Goal: Task Accomplishment & Management: Complete application form

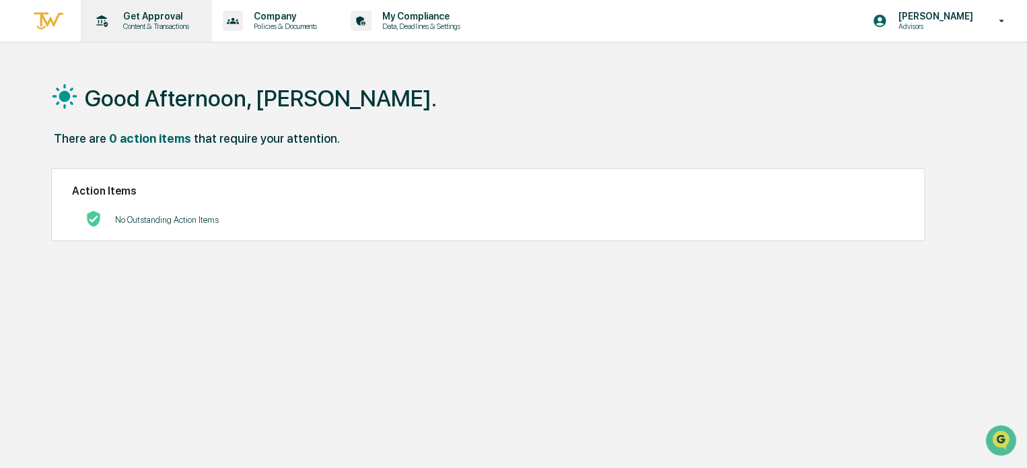
click at [146, 31] on div "Get Approval Content & Transactions" at bounding box center [145, 21] width 118 height 42
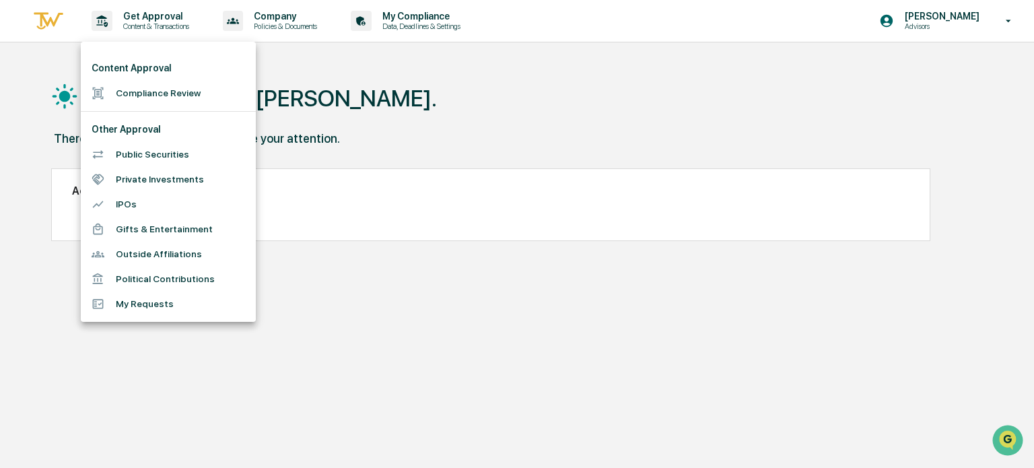
click at [147, 96] on li "Compliance Review" at bounding box center [168, 93] width 175 height 25
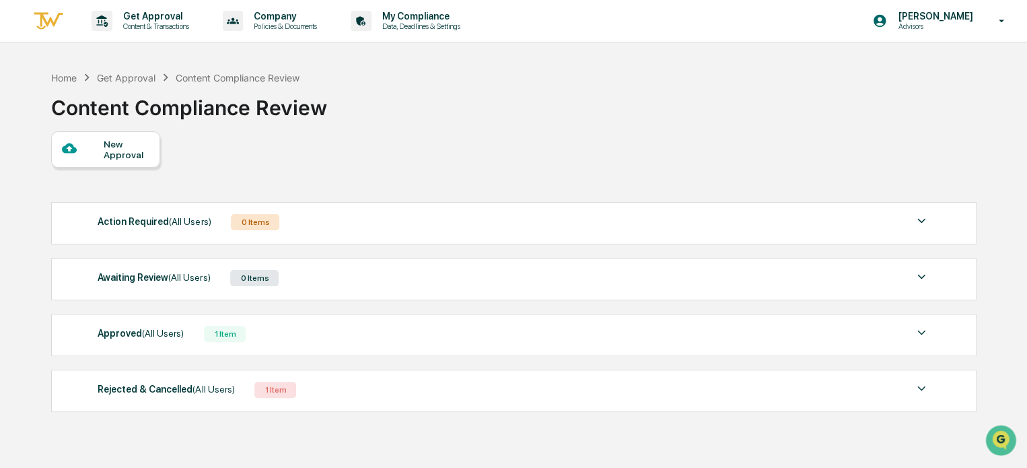
click at [110, 147] on div "New Approval" at bounding box center [126, 150] width 45 height 22
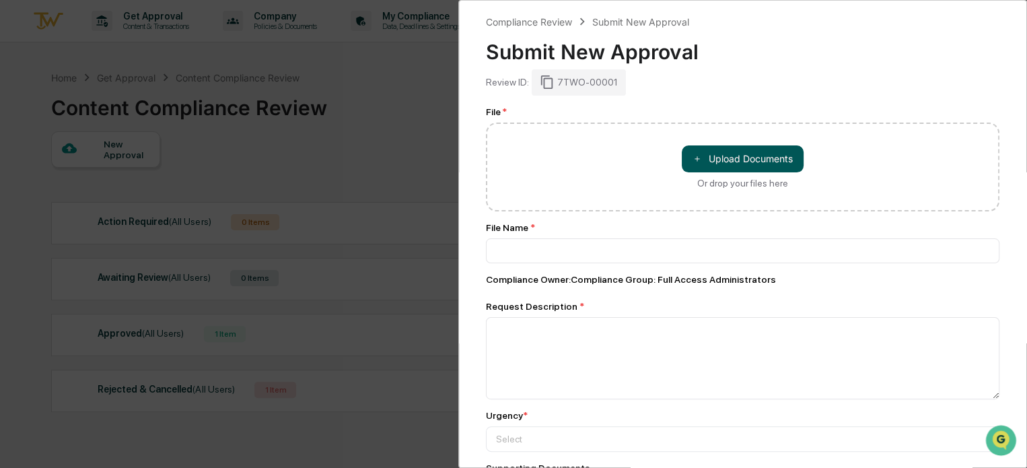
click at [746, 160] on button "＋ Upload Documents" at bounding box center [743, 158] width 122 height 27
type input "**********"
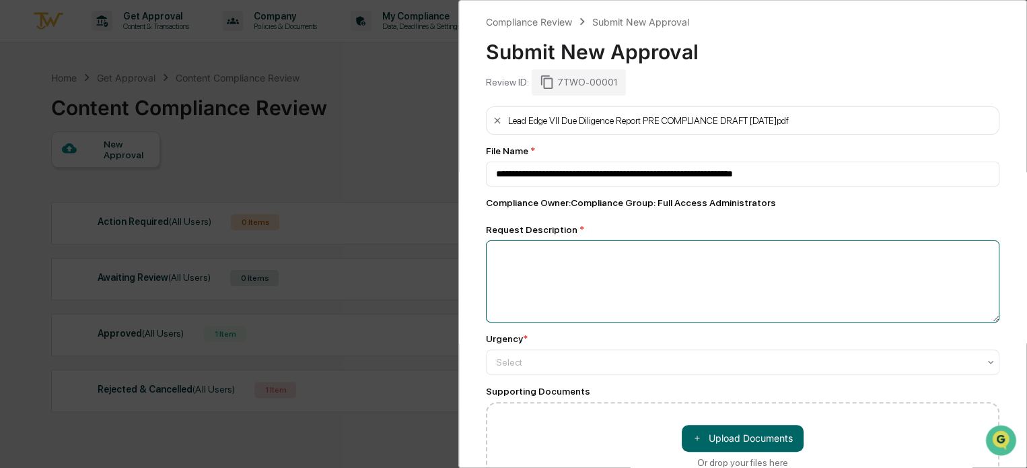
click at [558, 255] on textarea at bounding box center [742, 281] width 513 height 82
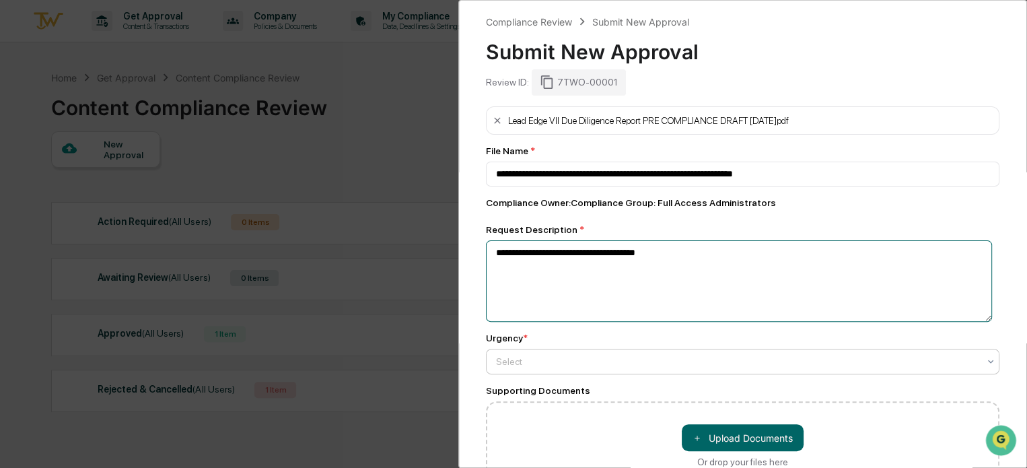
type textarea "**********"
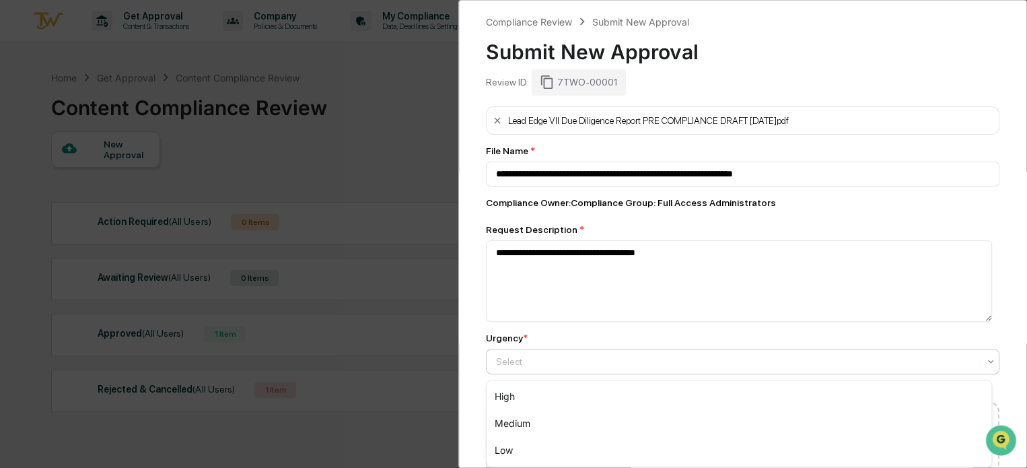
click at [565, 357] on div at bounding box center [737, 361] width 482 height 13
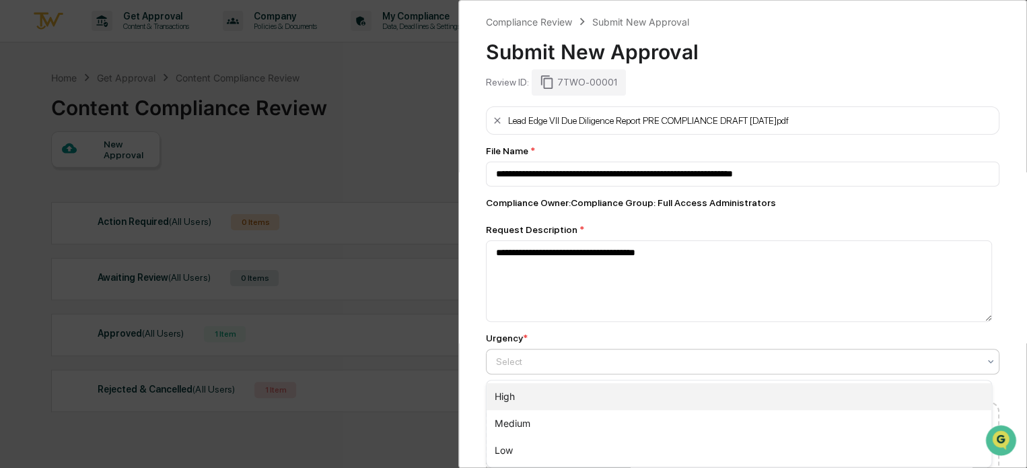
click at [536, 398] on div "High" at bounding box center [738, 396] width 505 height 27
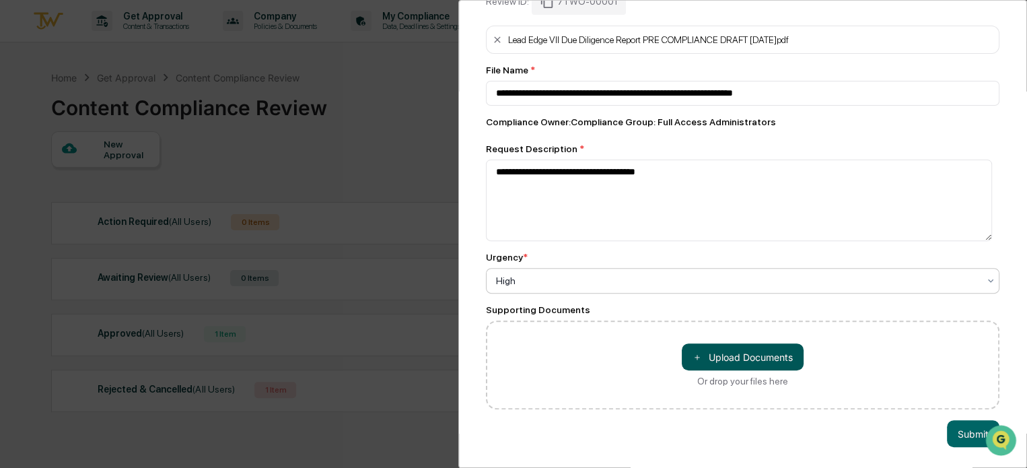
scroll to position [91, 0]
click at [961, 428] on button "Submit" at bounding box center [973, 433] width 52 height 27
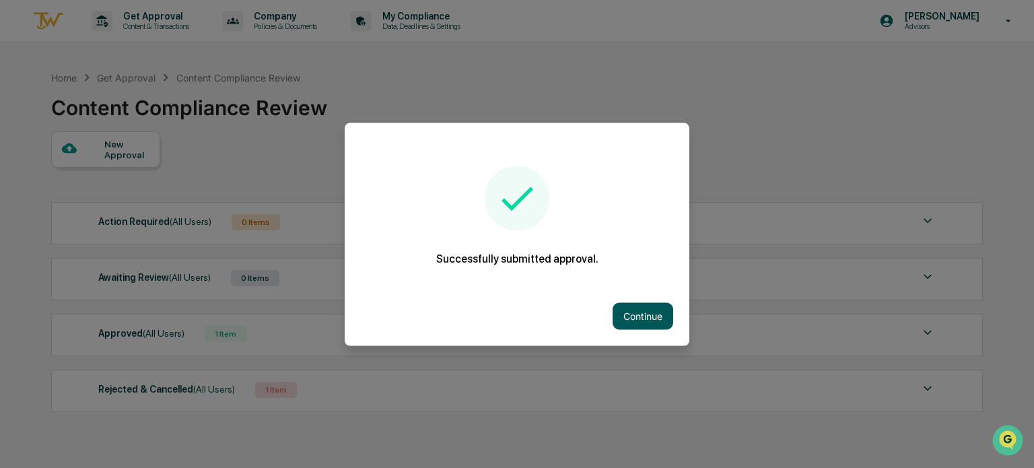
click at [626, 314] on button "Continue" at bounding box center [642, 315] width 61 height 27
